Goal: Register for event/course

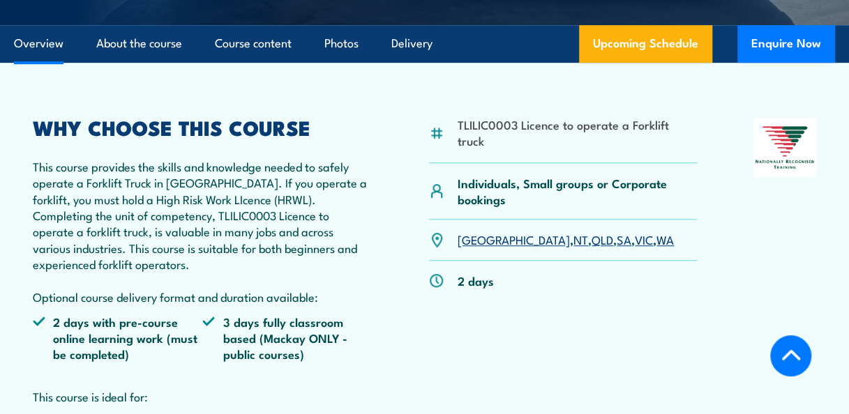
scroll to position [405, 0]
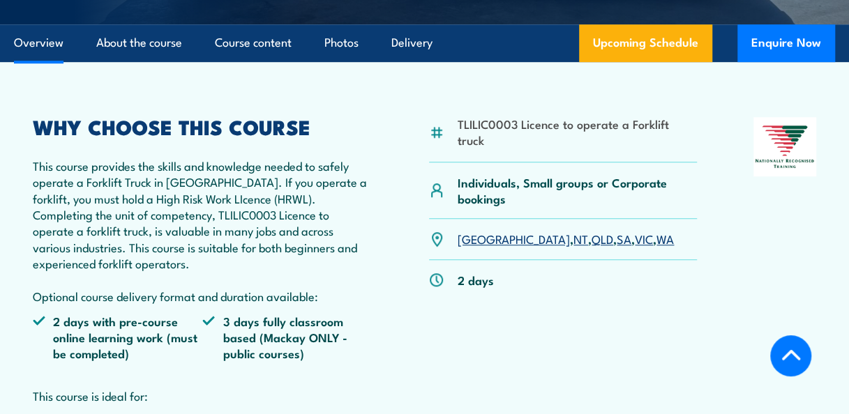
click at [635, 241] on link "VIC" at bounding box center [644, 238] width 18 height 17
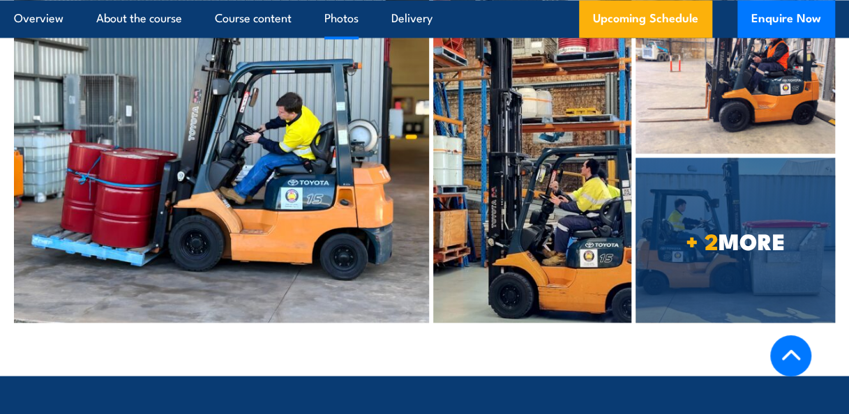
scroll to position [3650, 0]
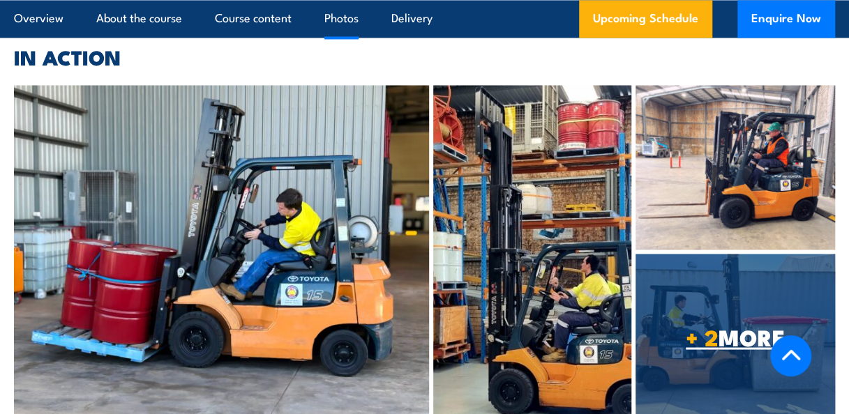
click at [721, 326] on span "+ 2 MORE" at bounding box center [734, 336] width 199 height 20
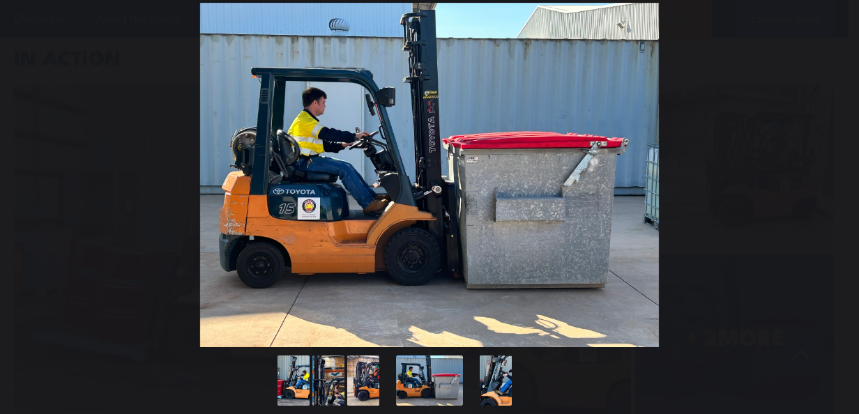
click at [839, 174] on button "You can close this modal content with the ESC key" at bounding box center [830, 175] width 35 height 35
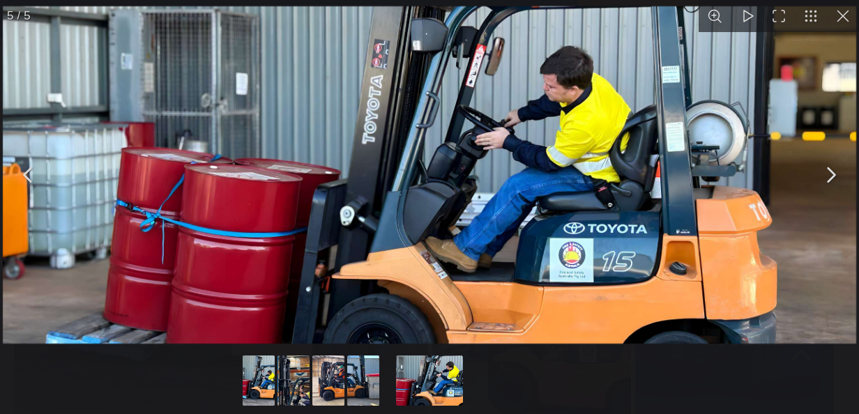
click at [836, 168] on button "You can close this modal content with the ESC key" at bounding box center [830, 175] width 35 height 35
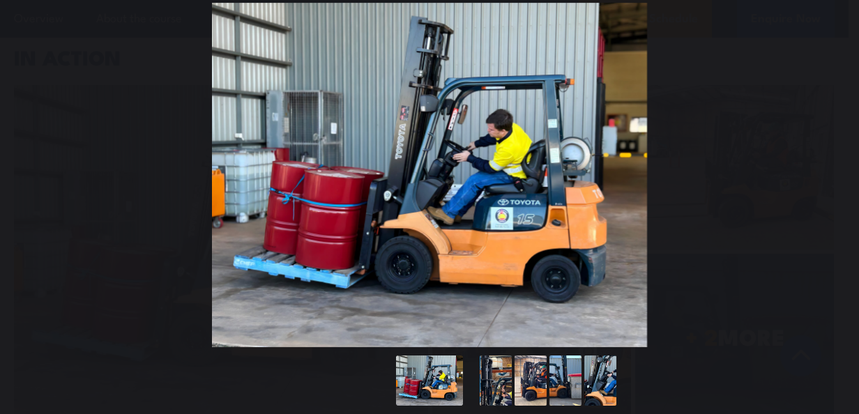
click at [836, 168] on button "You can close this modal content with the ESC key" at bounding box center [830, 175] width 35 height 35
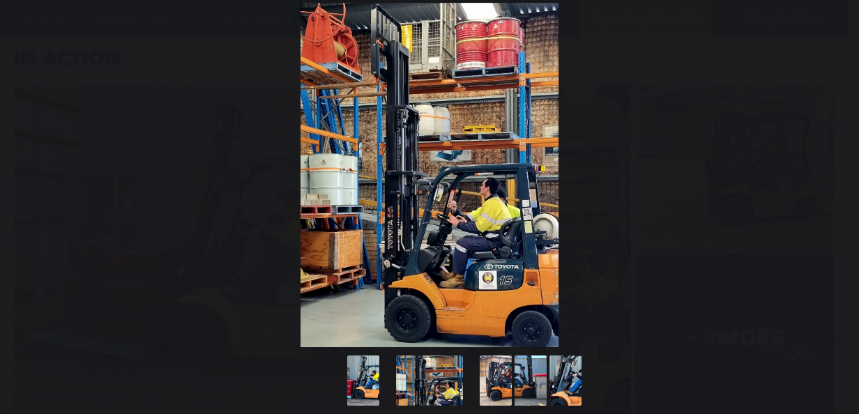
click at [836, 168] on button "You can close this modal content with the ESC key" at bounding box center [830, 175] width 35 height 35
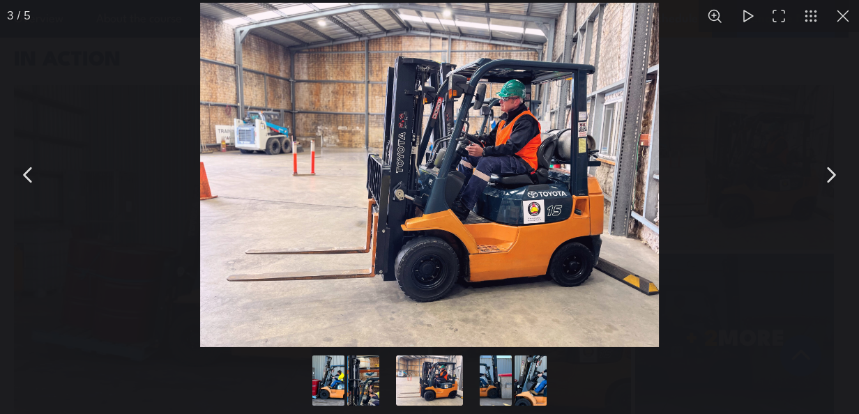
click at [831, 167] on button "You can close this modal content with the ESC key" at bounding box center [830, 175] width 35 height 35
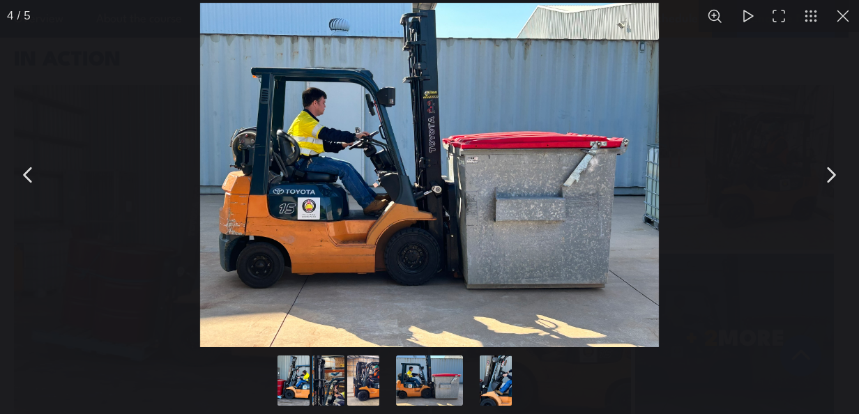
click at [831, 167] on button "You can close this modal content with the ESC key" at bounding box center [830, 175] width 35 height 35
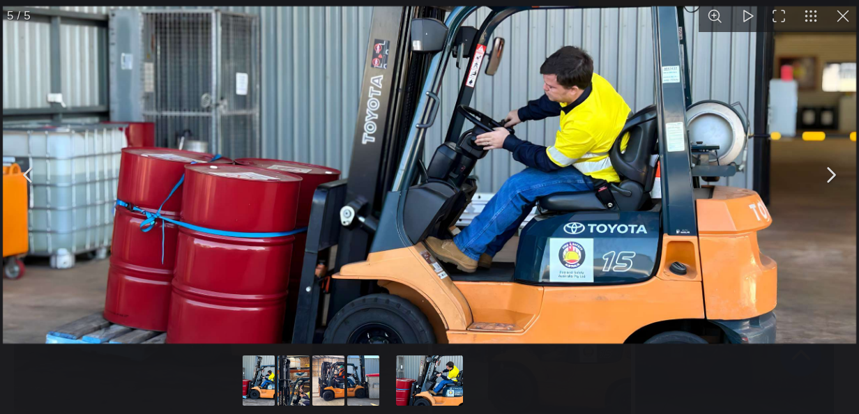
click at [831, 167] on button "You can close this modal content with the ESC key" at bounding box center [830, 175] width 35 height 35
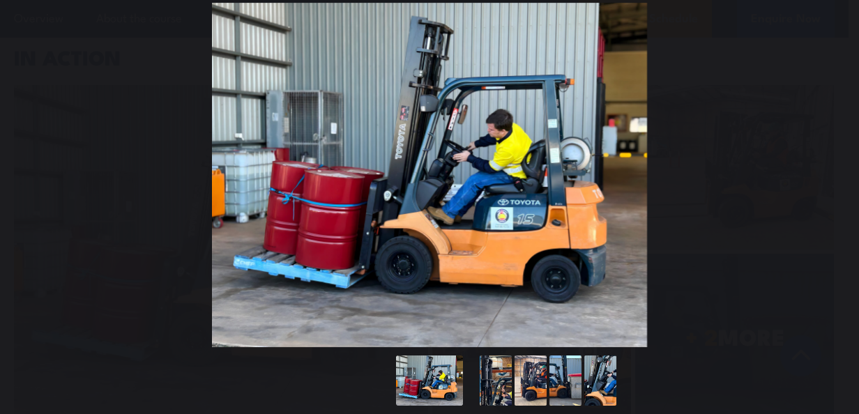
click at [831, 167] on button "You can close this modal content with the ESC key" at bounding box center [830, 175] width 35 height 35
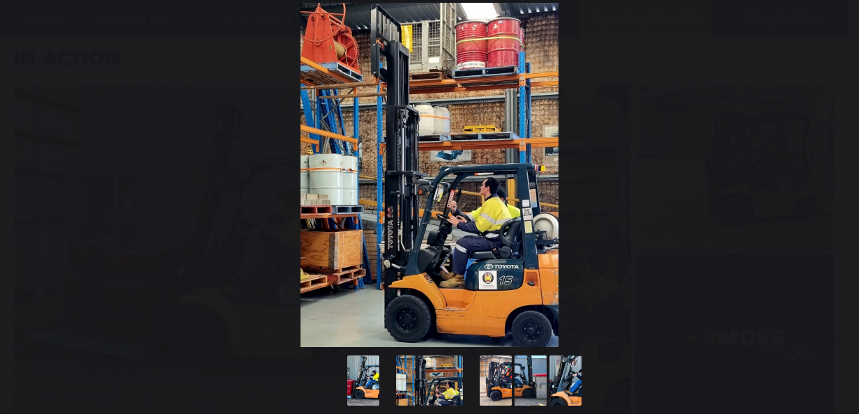
click at [831, 167] on button "You can close this modal content with the ESC key" at bounding box center [830, 175] width 35 height 35
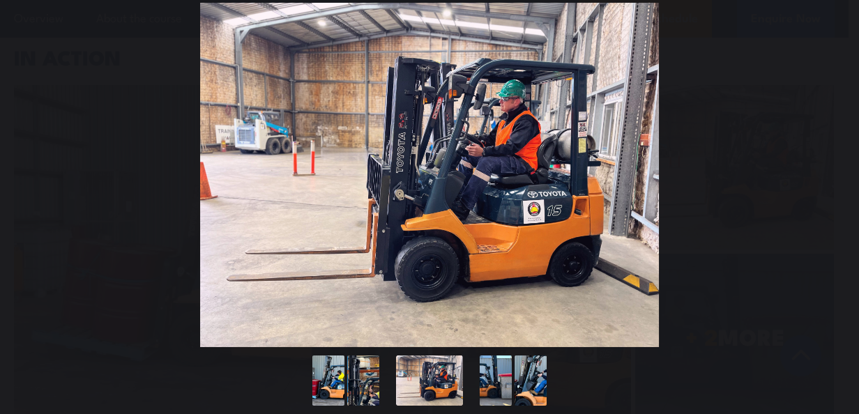
click at [831, 167] on button "You can close this modal content with the ESC key" at bounding box center [830, 175] width 35 height 35
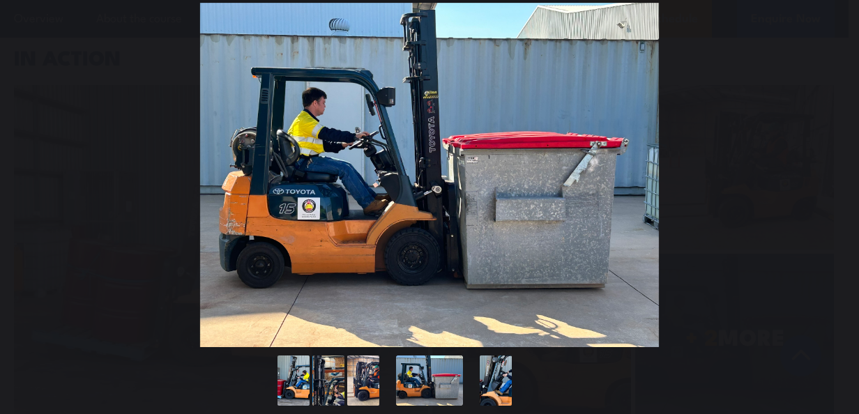
click at [831, 167] on button "You can close this modal content with the ESC key" at bounding box center [830, 175] width 35 height 35
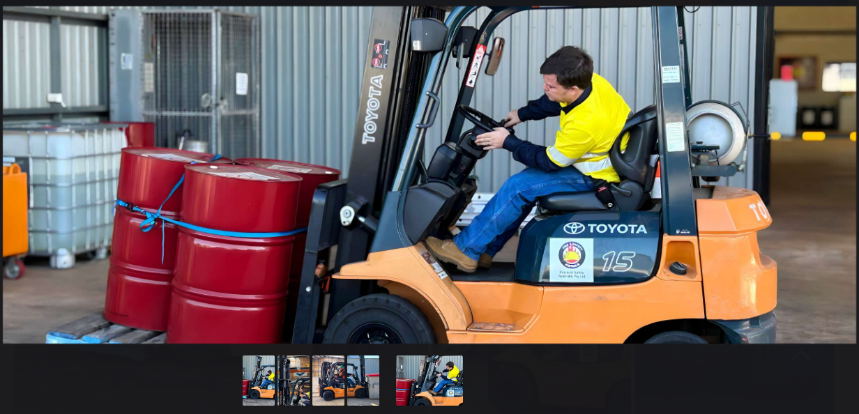
click at [831, 167] on button "You can close this modal content with the ESC key" at bounding box center [830, 175] width 35 height 35
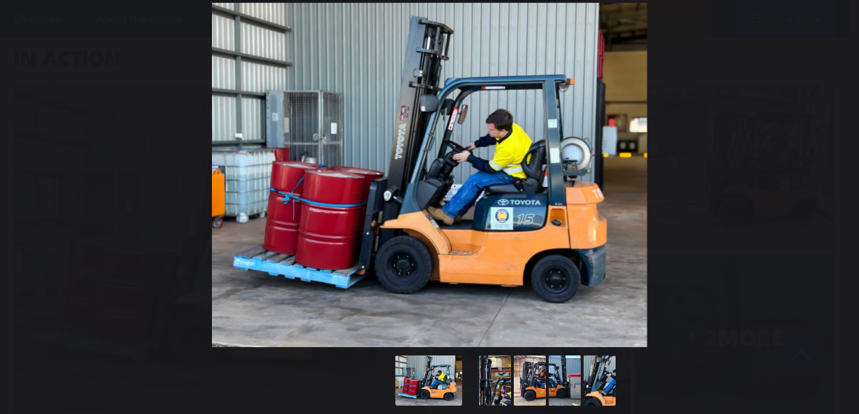
click at [831, 167] on button "You can close this modal content with the ESC key" at bounding box center [830, 175] width 35 height 35
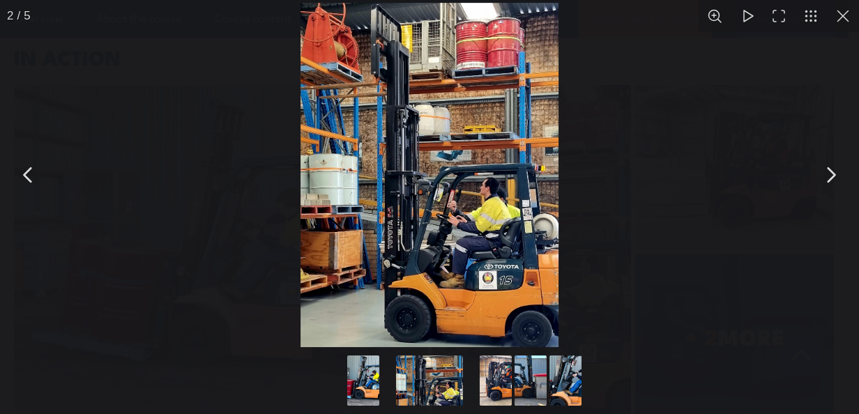
click at [845, 13] on button "You can close this modal content with the ESC key" at bounding box center [843, 16] width 32 height 32
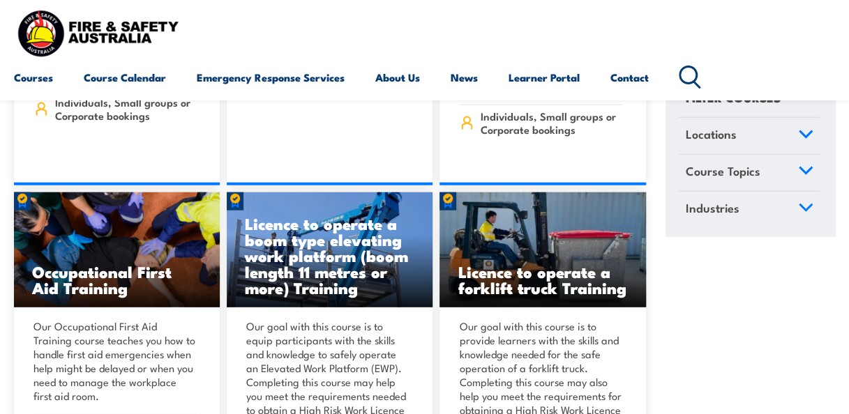
scroll to position [9199, 0]
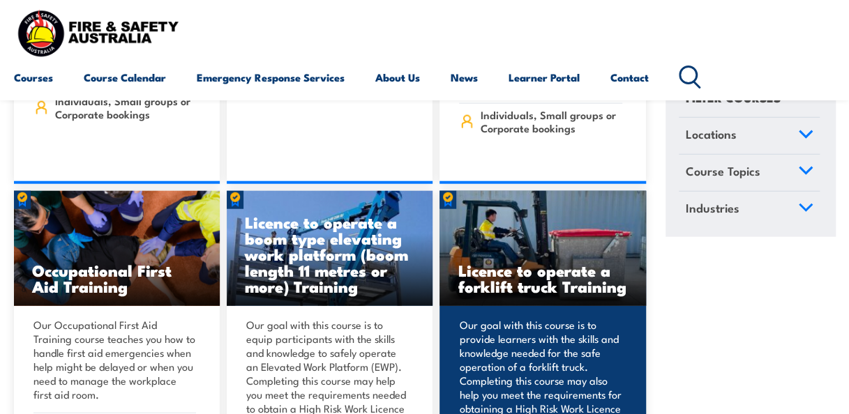
click at [521, 191] on img at bounding box center [542, 248] width 206 height 115
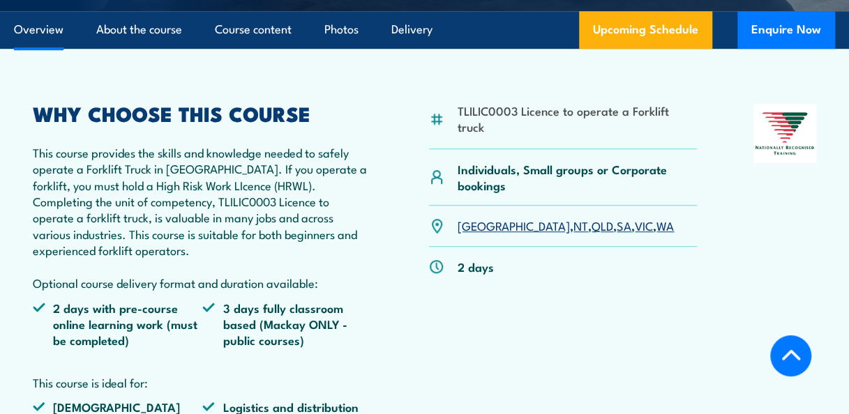
scroll to position [418, 0]
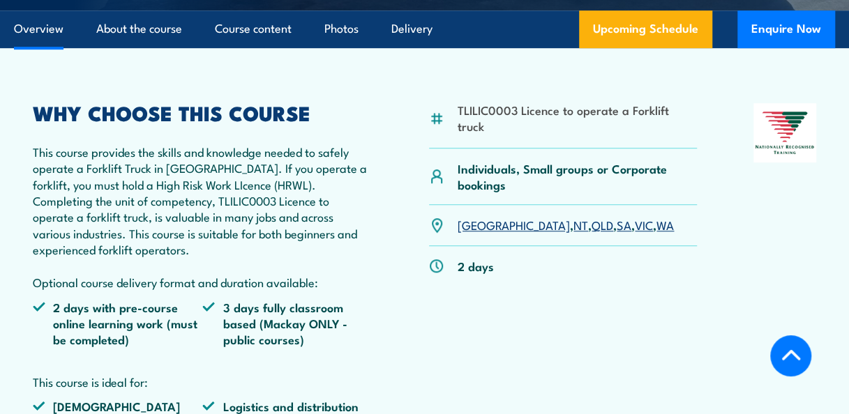
click at [635, 229] on link "VIC" at bounding box center [644, 224] width 18 height 17
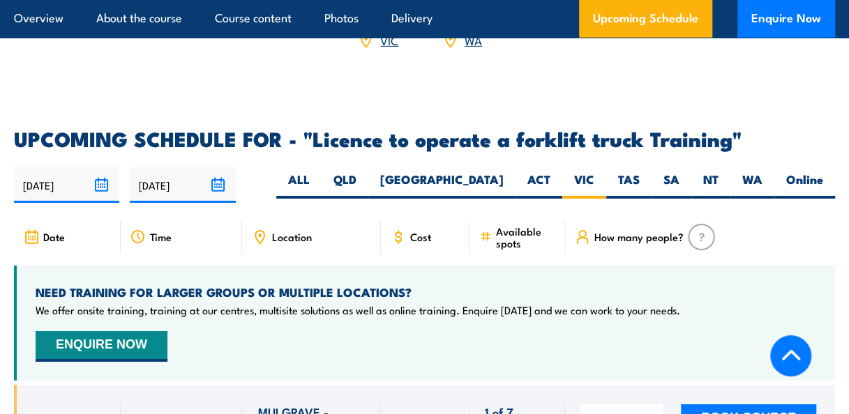
scroll to position [2239, 0]
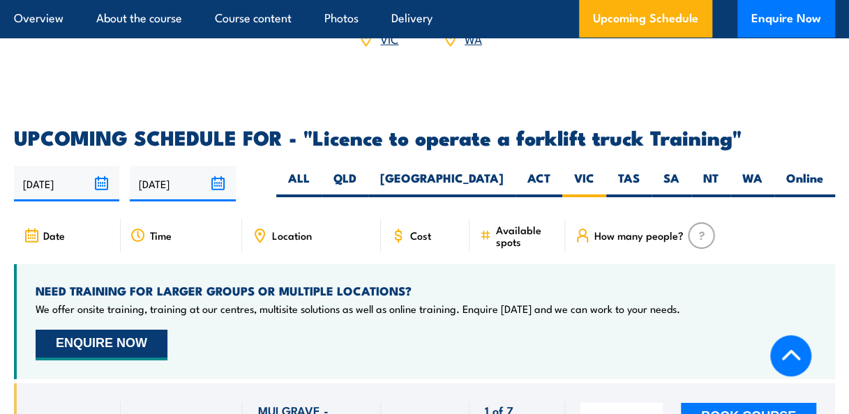
click at [104, 330] on button "ENQUIRE NOW" at bounding box center [102, 345] width 132 height 31
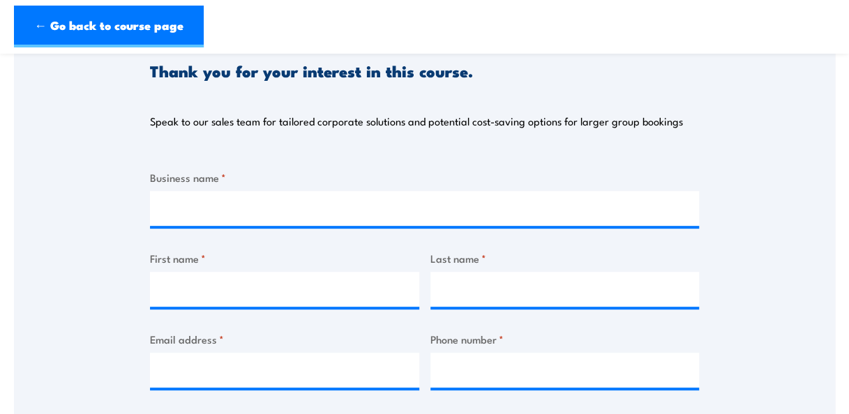
scroll to position [190, 0]
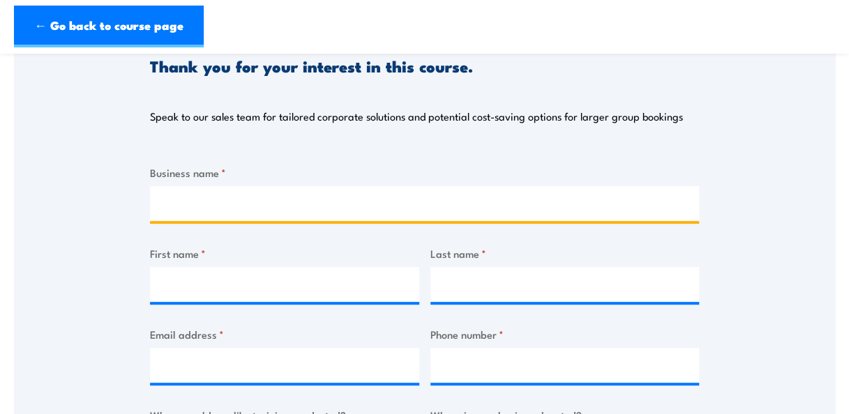
click at [483, 204] on input "Business name *" at bounding box center [424, 203] width 549 height 35
type input "Individual Person"
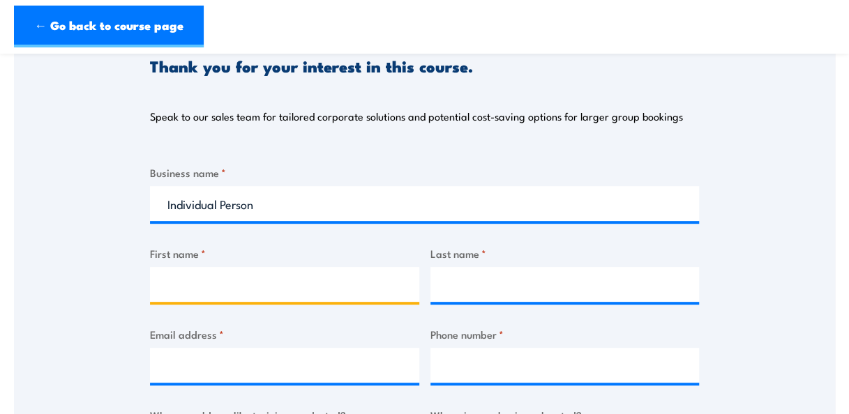
click at [278, 281] on input "First name *" at bounding box center [284, 284] width 269 height 35
type input "Srinivas"
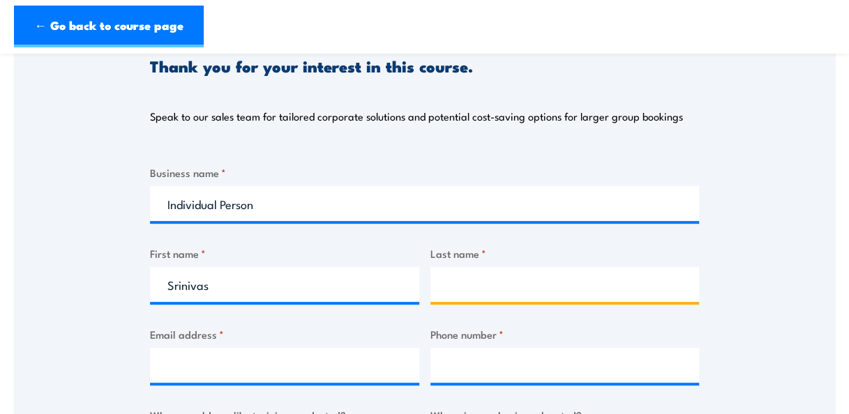
type input "Adonda"
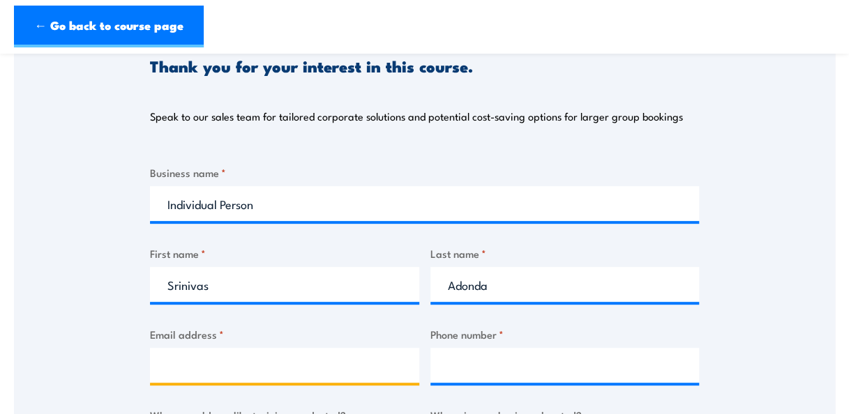
type input "[EMAIL_ADDRESS][DOMAIN_NAME]"
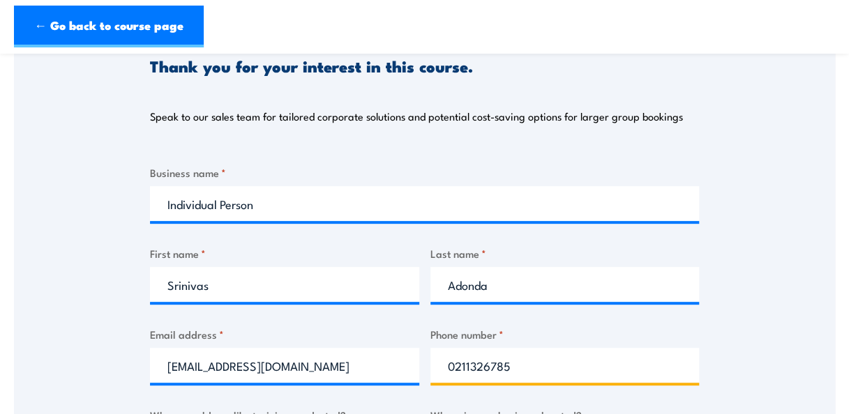
click at [541, 368] on input "0211326785" at bounding box center [564, 365] width 269 height 35
click at [456, 359] on input "0478223048" at bounding box center [564, 365] width 269 height 35
click at [554, 372] on input "0061478223048" at bounding box center [564, 365] width 269 height 35
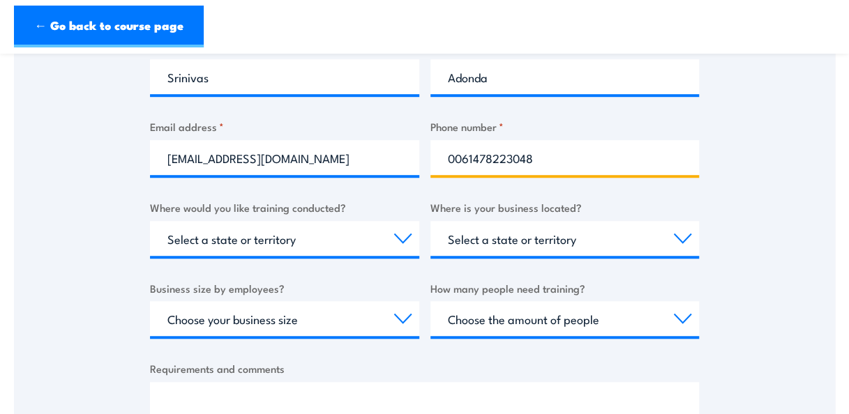
scroll to position [401, 0]
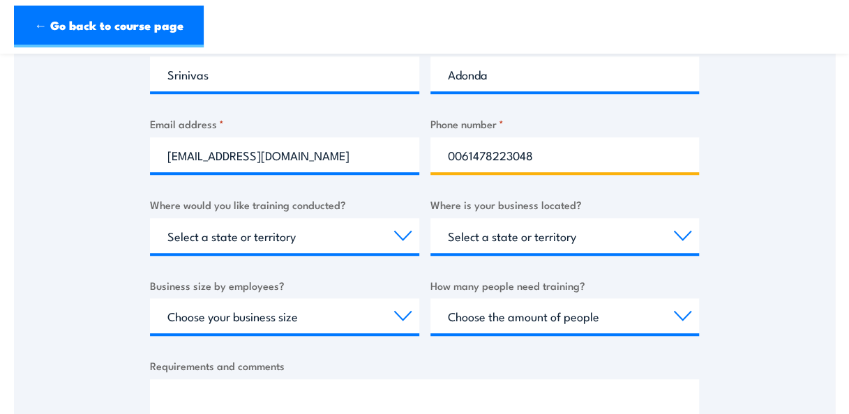
type input "0061478223048"
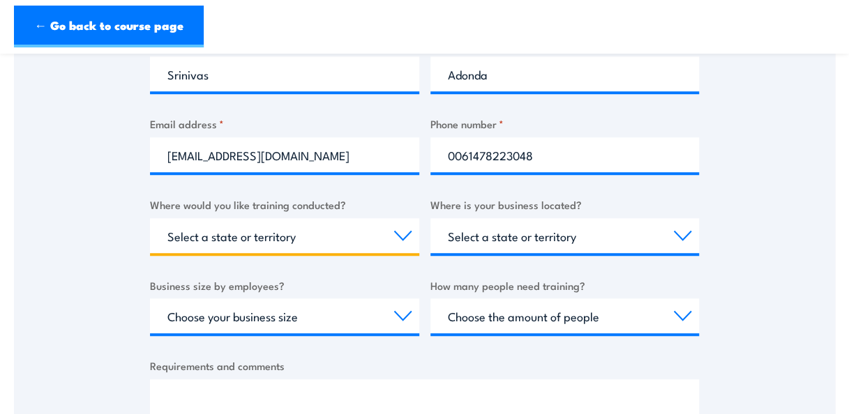
click at [405, 236] on select "Select a state or territory Nationally - multiple locations [GEOGRAPHIC_DATA] […" at bounding box center [284, 235] width 269 height 35
select select "VIC"
click at [150, 218] on select "Select a state or territory Nationally - multiple locations [GEOGRAPHIC_DATA] […" at bounding box center [284, 235] width 269 height 35
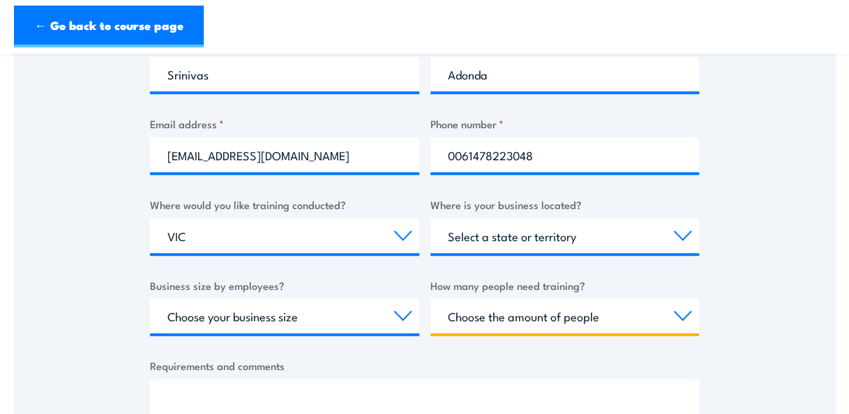
click at [578, 321] on select "Choose the amount of people 1 to 4 5 to 19 20+" at bounding box center [564, 316] width 269 height 35
select select "1 to 4"
click at [430, 299] on select "Choose the amount of people 1 to 4 5 to 19 20+" at bounding box center [564, 316] width 269 height 35
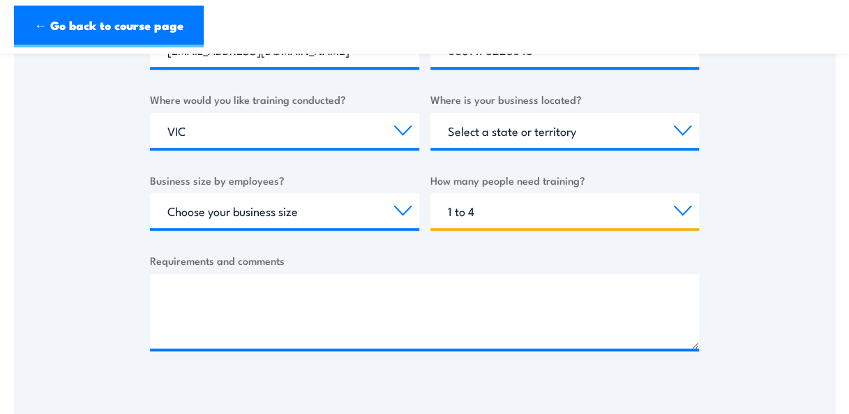
scroll to position [464, 0]
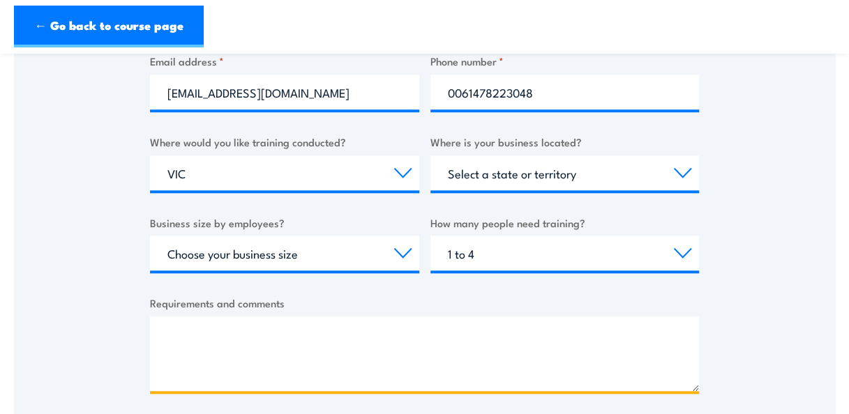
click at [305, 352] on textarea "Requirements and comments" at bounding box center [424, 354] width 549 height 75
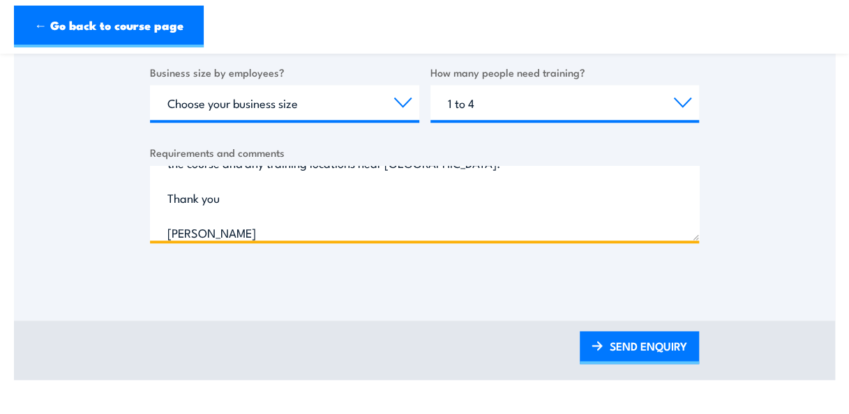
scroll to position [615, 0]
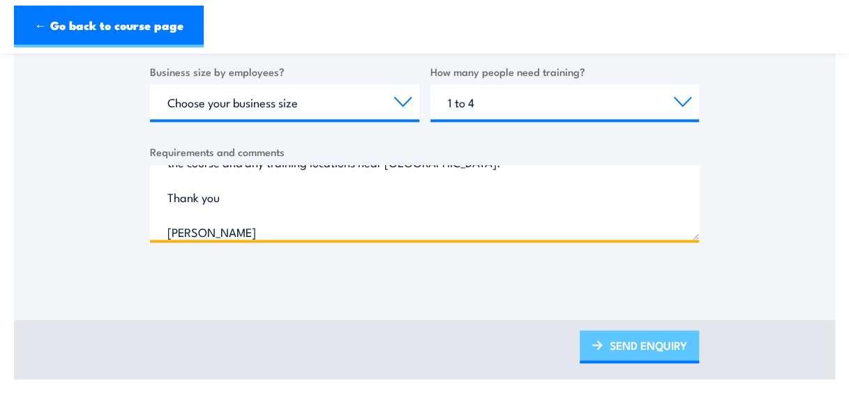
type textarea "Hi There, I am an individual and want to learn forklift driving. Please let me …"
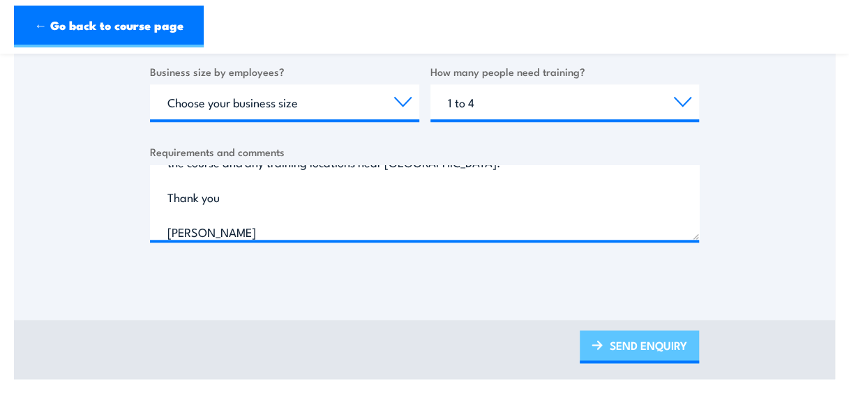
click at [663, 342] on link "SEND ENQUIRY" at bounding box center [639, 347] width 119 height 33
click at [608, 349] on link "SEND ENQUIRY" at bounding box center [639, 347] width 119 height 33
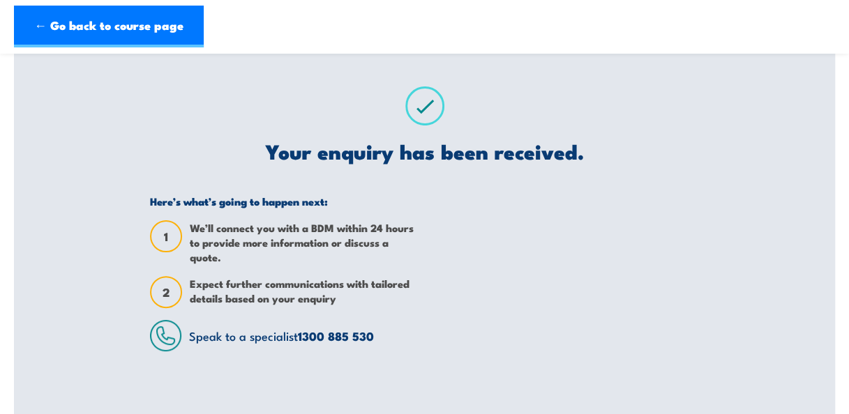
scroll to position [0, 0]
